Goal: Information Seeking & Learning: Learn about a topic

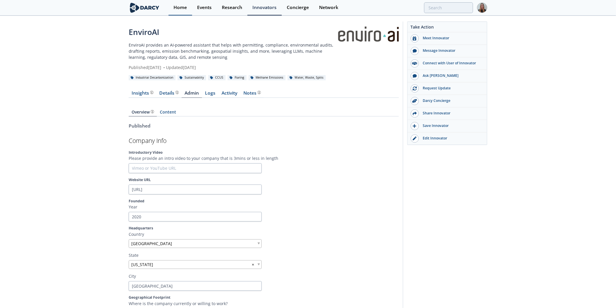
click at [186, 10] on link "Home" at bounding box center [181, 7] width 24 height 15
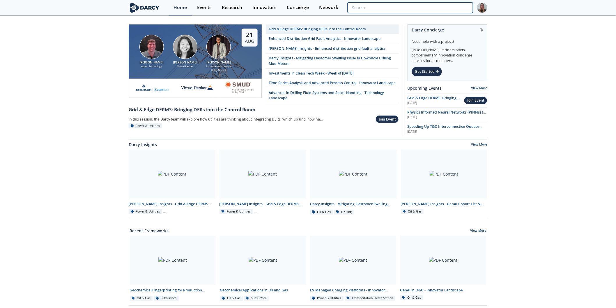
click at [436, 11] on input "search" at bounding box center [411, 7] width 126 height 11
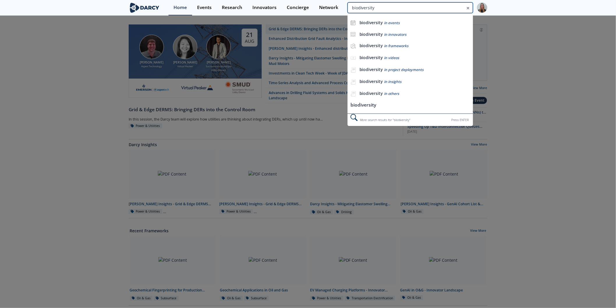
type input "biodiversity"
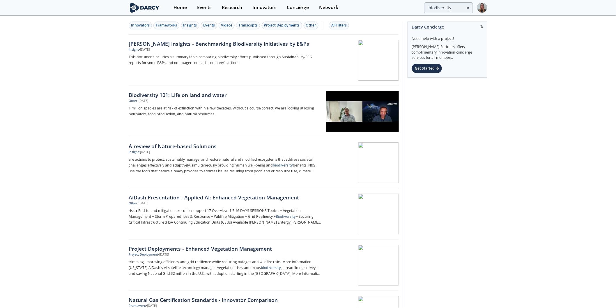
click at [187, 57] on p "This document includes a summary table comparing biodiversity efforts published…" at bounding box center [225, 60] width 193 height 12
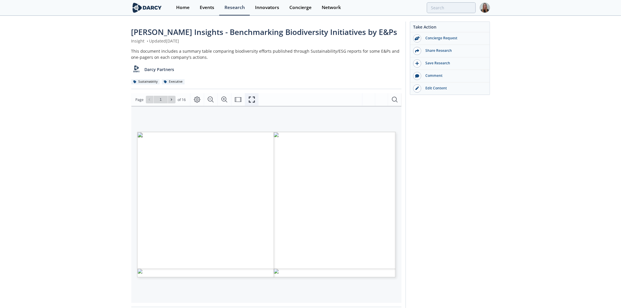
click at [252, 101] on icon "Fullscreen" at bounding box center [252, 99] width 7 height 7
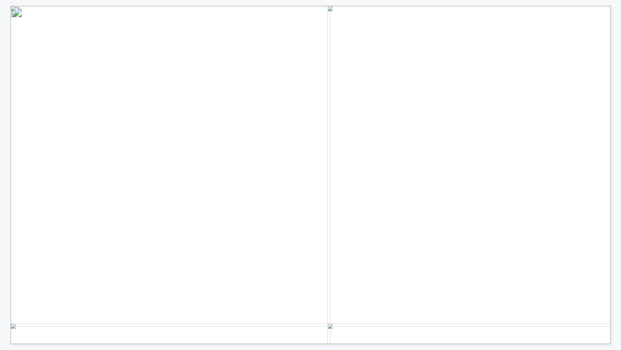
drag, startPoint x: 178, startPoint y: 142, endPoint x: 186, endPoint y: 208, distance: 66.9
click at [13, 11] on span "• Increase [PERSON_NAME] per pad to reduce operational footprint • Percentage o…" at bounding box center [13, 11] width 0 height 0
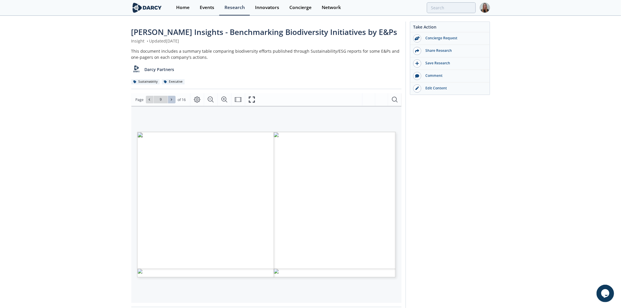
click at [171, 101] on span at bounding box center [172, 100] width 4 height 4
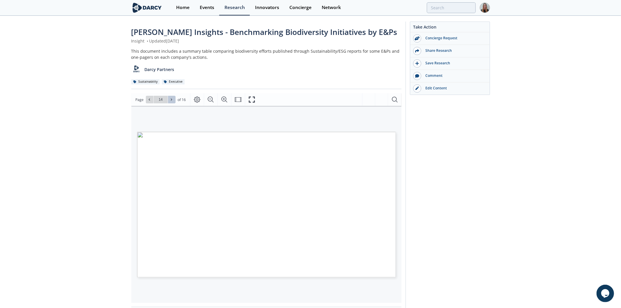
click at [171, 101] on span at bounding box center [172, 100] width 4 height 4
click at [149, 103] on button at bounding box center [150, 100] width 8 height 8
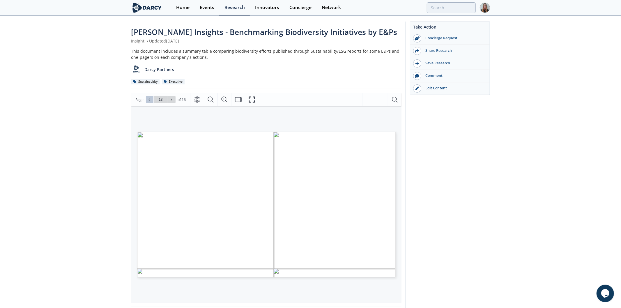
click at [149, 103] on button at bounding box center [150, 100] width 8 height 8
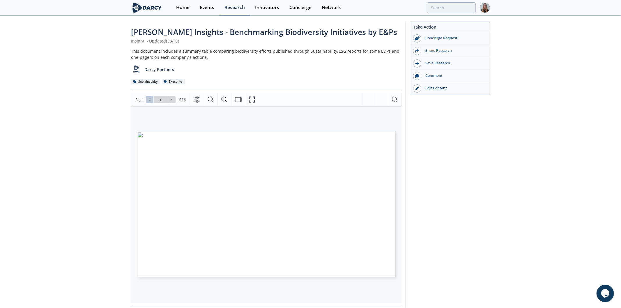
click at [149, 103] on button at bounding box center [150, 100] width 8 height 8
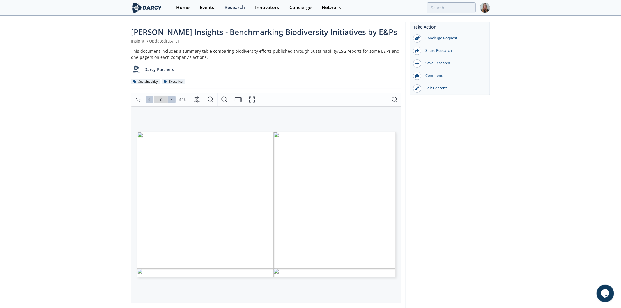
click at [173, 101] on span at bounding box center [172, 100] width 4 height 4
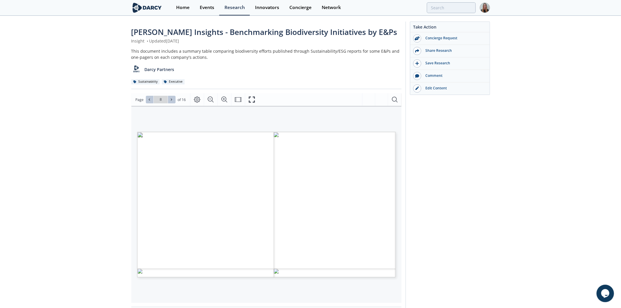
click at [173, 101] on span at bounding box center [172, 100] width 4 height 4
click at [143, 106] on div "Page Go to Page 11 of 16 11 / 16" at bounding box center [266, 99] width 270 height 13
click at [149, 100] on icon at bounding box center [149, 100] width 1 height 2
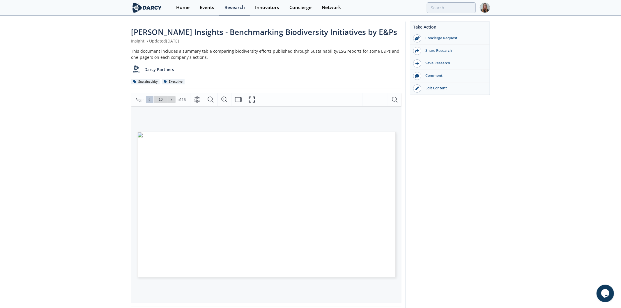
click at [149, 100] on icon at bounding box center [149, 100] width 1 height 2
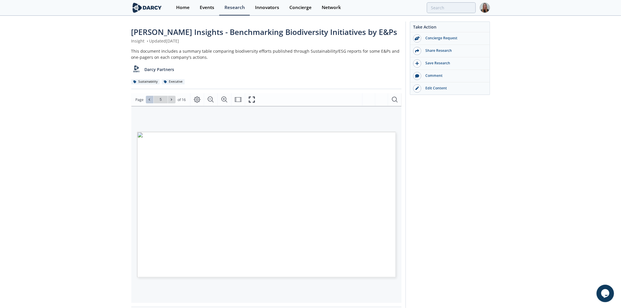
click at [149, 100] on icon at bounding box center [149, 99] width 3 height 3
click at [149, 101] on icon at bounding box center [149, 99] width 3 height 3
type input "1"
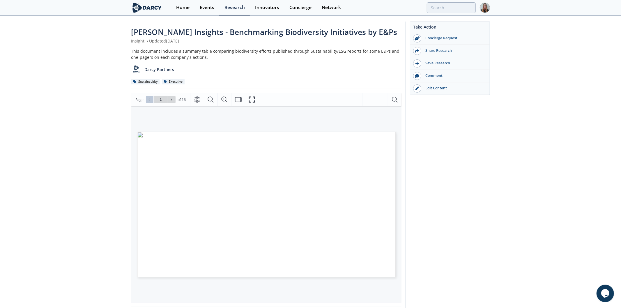
click at [149, 101] on div "Go to Page 1" at bounding box center [161, 100] width 30 height 8
